Goal: Check status: Verify the current state of an ongoing process or item

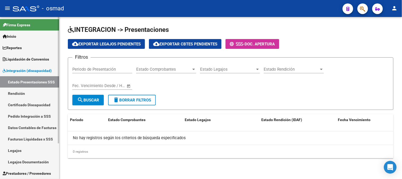
click at [30, 84] on link "Estado Presentaciones SSS" at bounding box center [29, 81] width 59 height 11
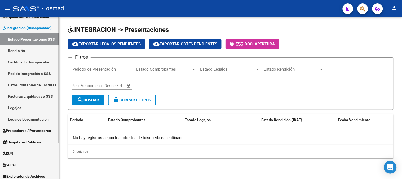
scroll to position [45, 0]
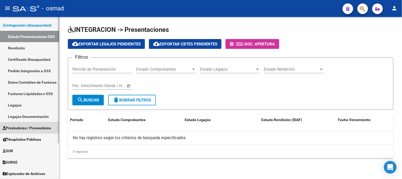
click at [38, 128] on span "Prestadores / Proveedores" at bounding box center [27, 128] width 48 height 6
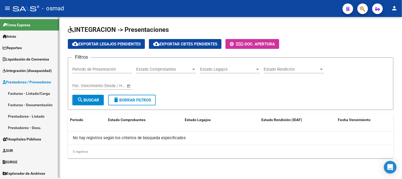
scroll to position [0, 0]
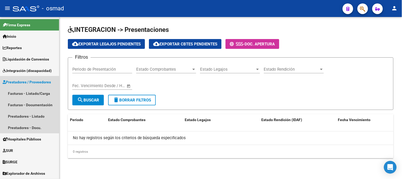
click at [33, 85] on link "Prestadores / Proveedores" at bounding box center [29, 81] width 59 height 11
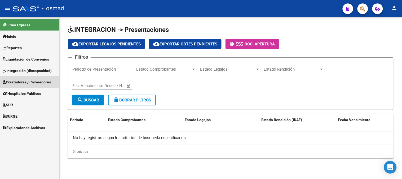
click at [38, 79] on span "Prestadores / Proveedores" at bounding box center [27, 82] width 48 height 6
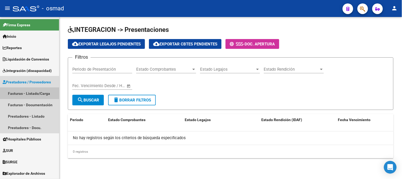
click at [40, 91] on link "Facturas - Listado/Carga" at bounding box center [29, 93] width 59 height 11
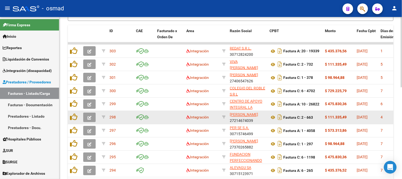
scroll to position [59, 0]
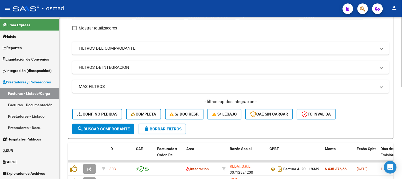
click at [176, 127] on span "delete Borrar Filtros" at bounding box center [163, 129] width 38 height 5
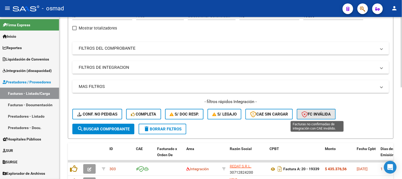
click at [312, 112] on span "FC Inválida" at bounding box center [316, 114] width 29 height 5
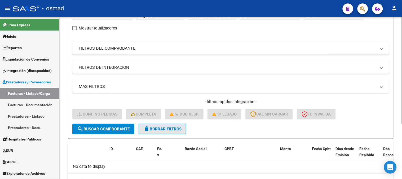
click at [155, 128] on span "delete Borrar Filtros" at bounding box center [163, 129] width 38 height 5
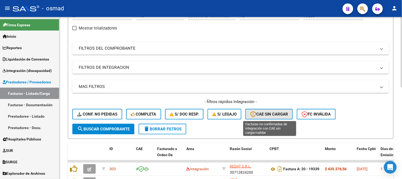
click at [273, 117] on button "CAE SIN CARGAR" at bounding box center [269, 114] width 47 height 11
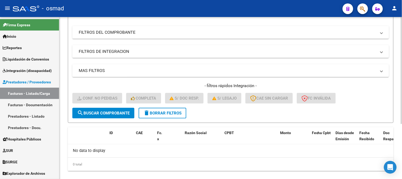
scroll to position [83, 0]
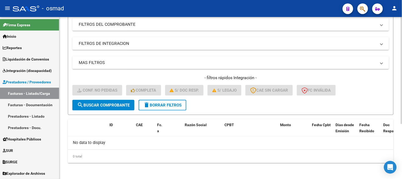
click at [162, 100] on button "delete Borrar Filtros" at bounding box center [163, 105] width 48 height 11
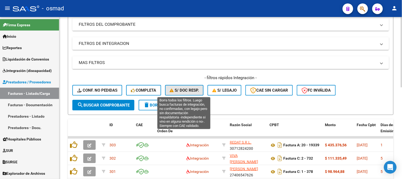
click at [195, 91] on span "S/ Doc Resp." at bounding box center [184, 90] width 29 height 5
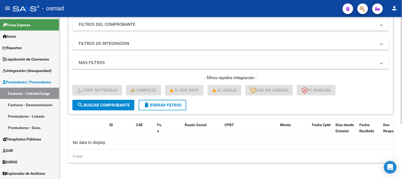
click at [180, 104] on span "delete Borrar Filtros" at bounding box center [163, 105] width 38 height 5
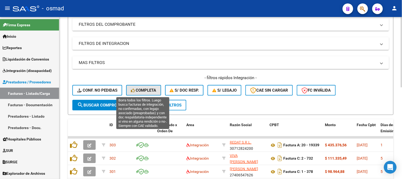
click at [152, 94] on button "Completa" at bounding box center [143, 90] width 35 height 11
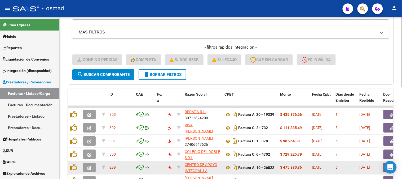
scroll to position [152, 0]
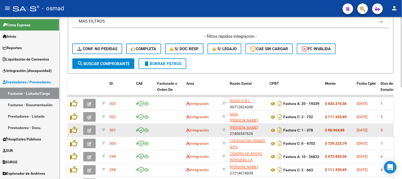
scroll to position [122, 0]
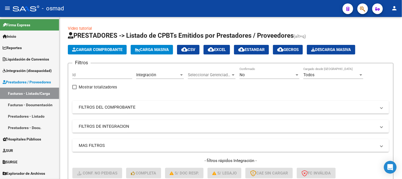
scroll to position [152, 0]
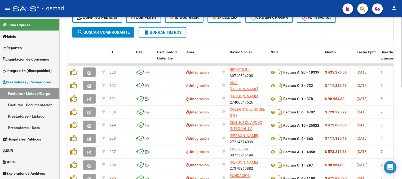
scroll to position [211, 0]
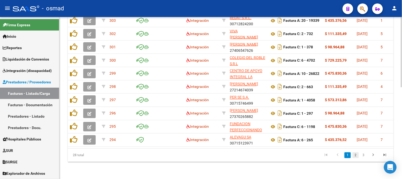
click at [357, 155] on link "2" at bounding box center [356, 155] width 6 height 6
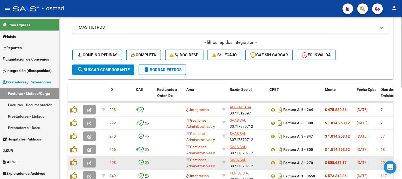
scroll to position [206, 0]
